Goal: Task Accomplishment & Management: Manage account settings

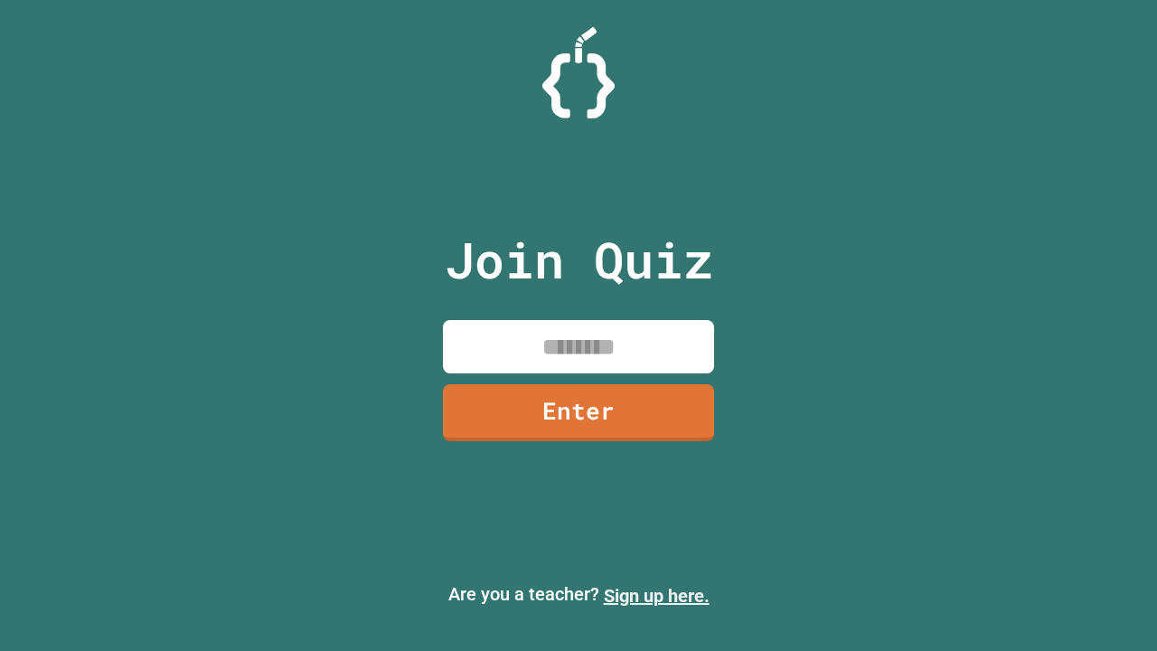
click at [656, 595] on link "Sign up here." at bounding box center [657, 596] width 106 height 22
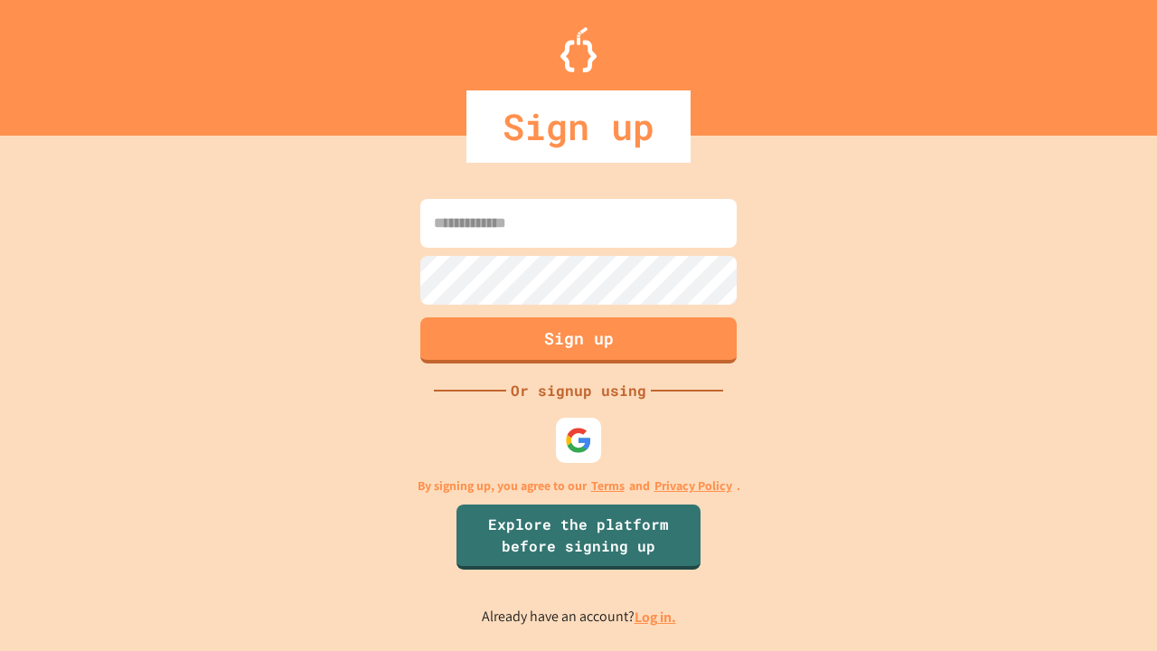
click at [656, 616] on link "Log in." at bounding box center [655, 616] width 42 height 19
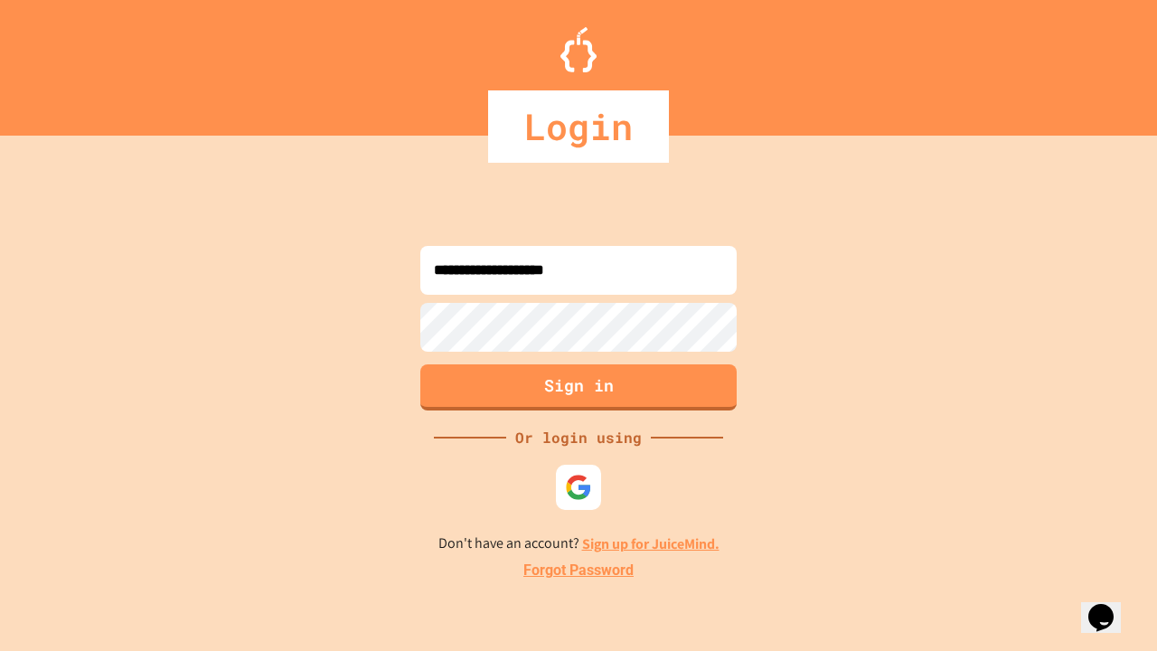
type input "**********"
